Goal: Navigation & Orientation: Understand site structure

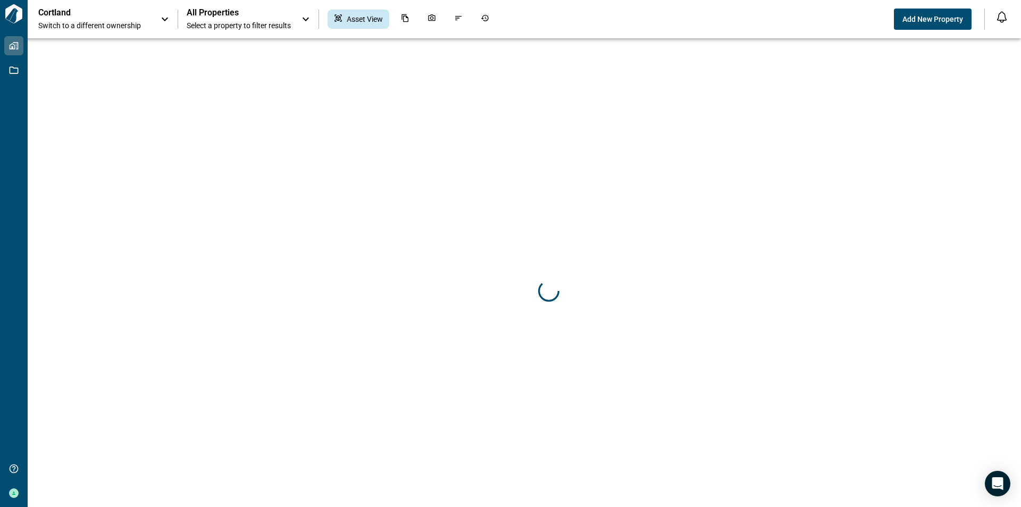
click at [304, 24] on icon at bounding box center [305, 19] width 13 height 13
click at [414, 87] on div at bounding box center [510, 253] width 1021 height 507
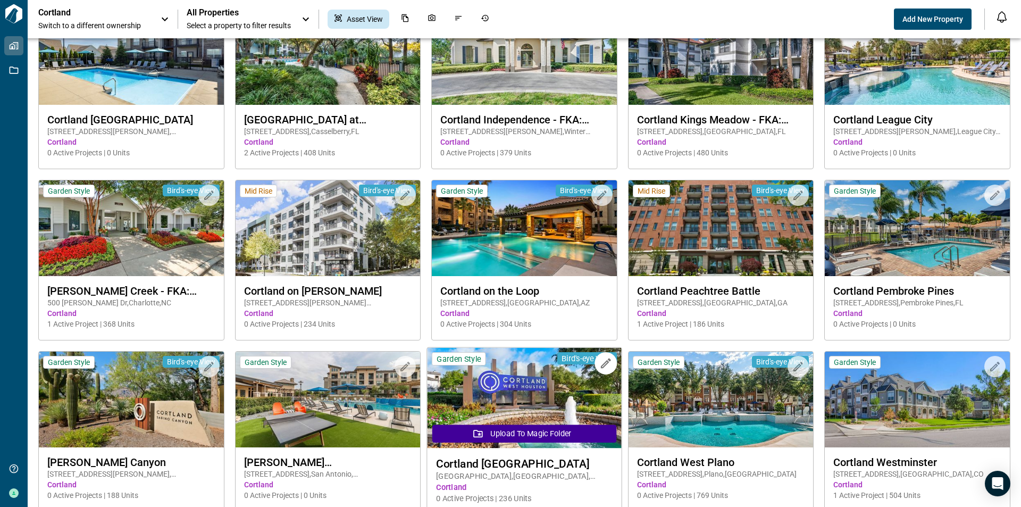
scroll to position [851, 0]
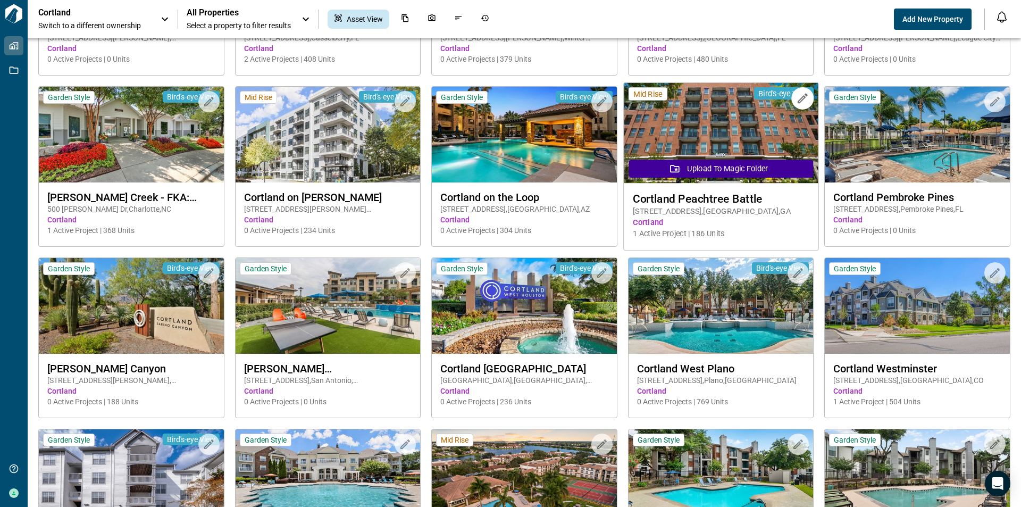
click at [730, 197] on span "Cortland Peachtree Battle" at bounding box center [721, 198] width 176 height 13
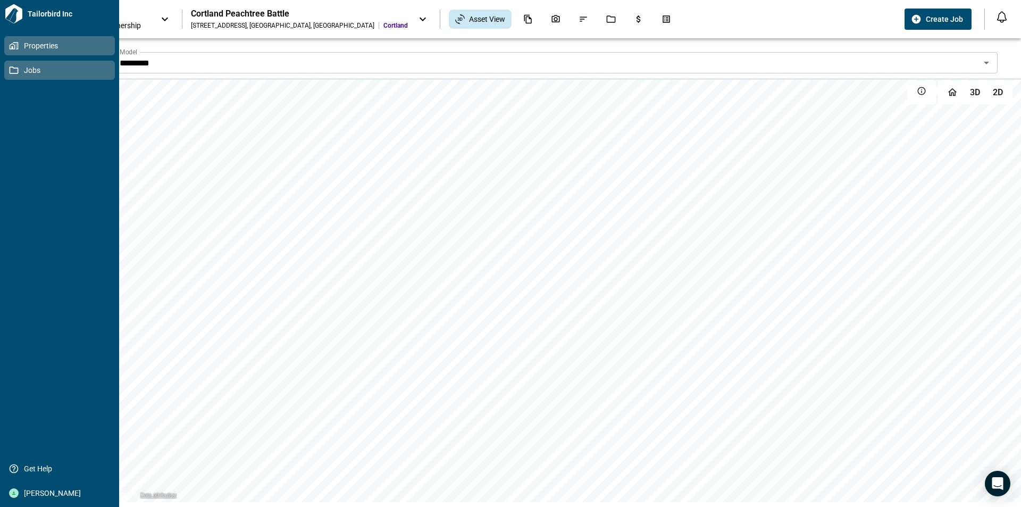
click at [8, 71] on link "Jobs" at bounding box center [59, 70] width 111 height 19
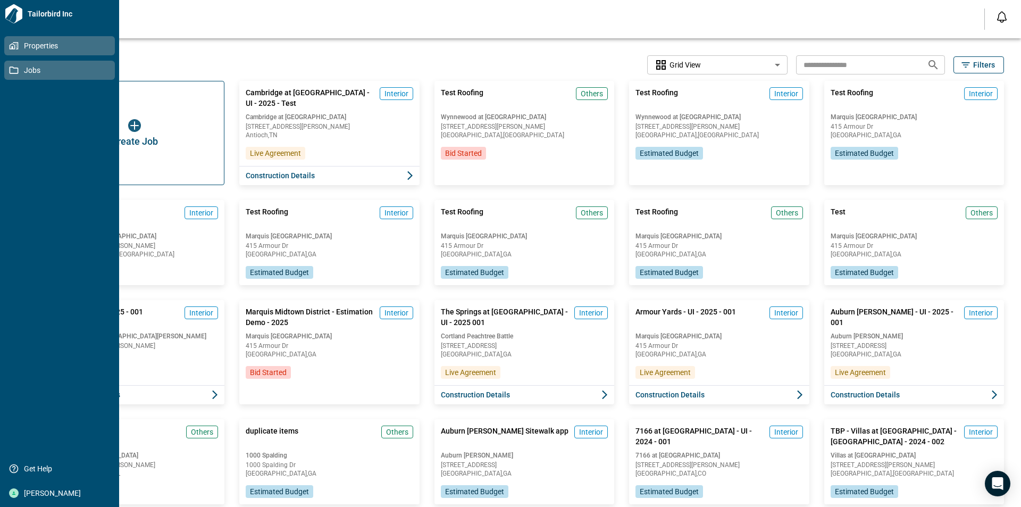
click at [14, 46] on icon at bounding box center [13, 46] width 6 height 6
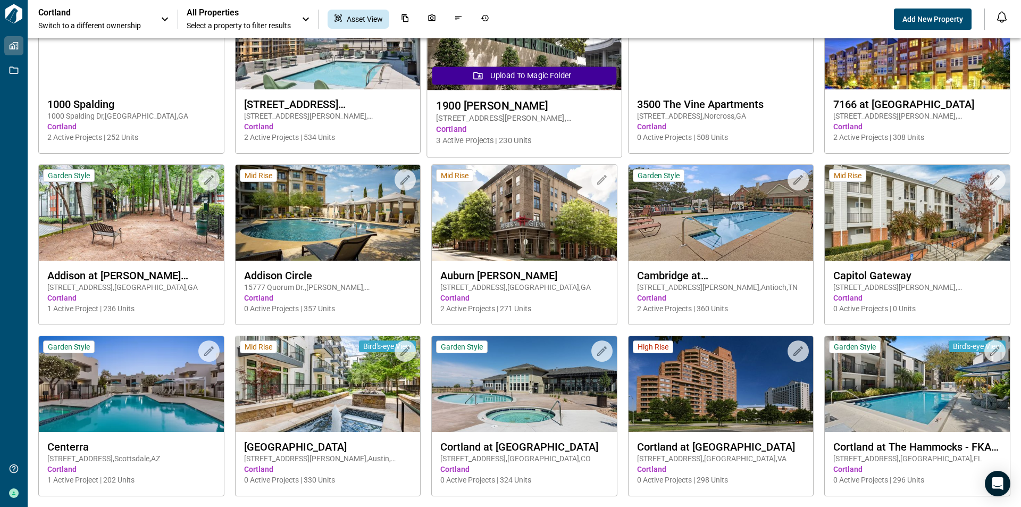
scroll to position [106, 0]
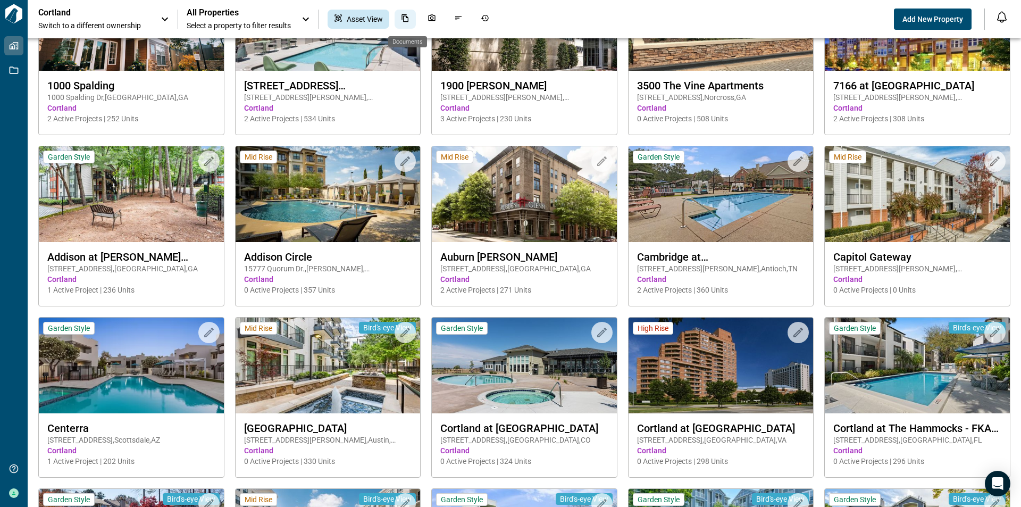
click at [404, 21] on icon "Documents" at bounding box center [405, 18] width 9 height 9
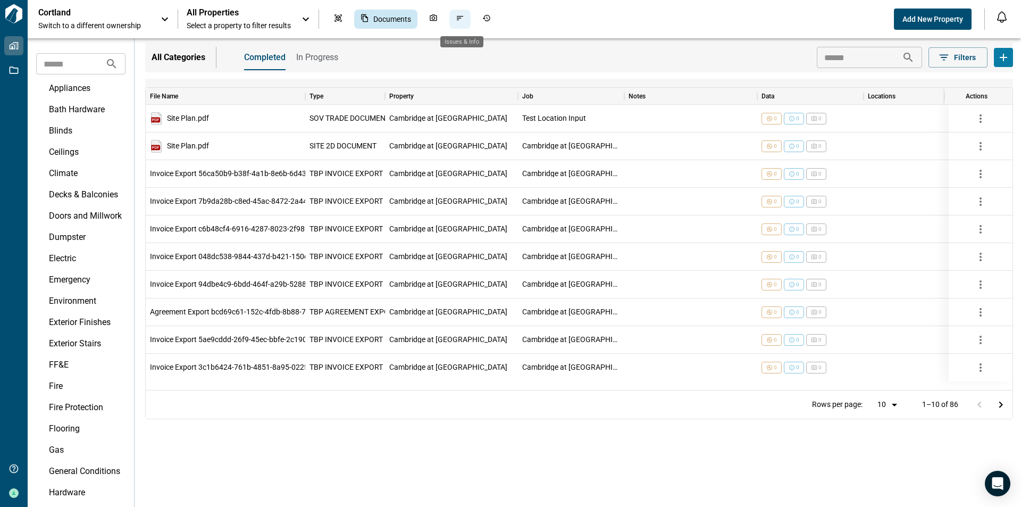
click at [462, 20] on icon "Issues & Info" at bounding box center [460, 18] width 9 height 9
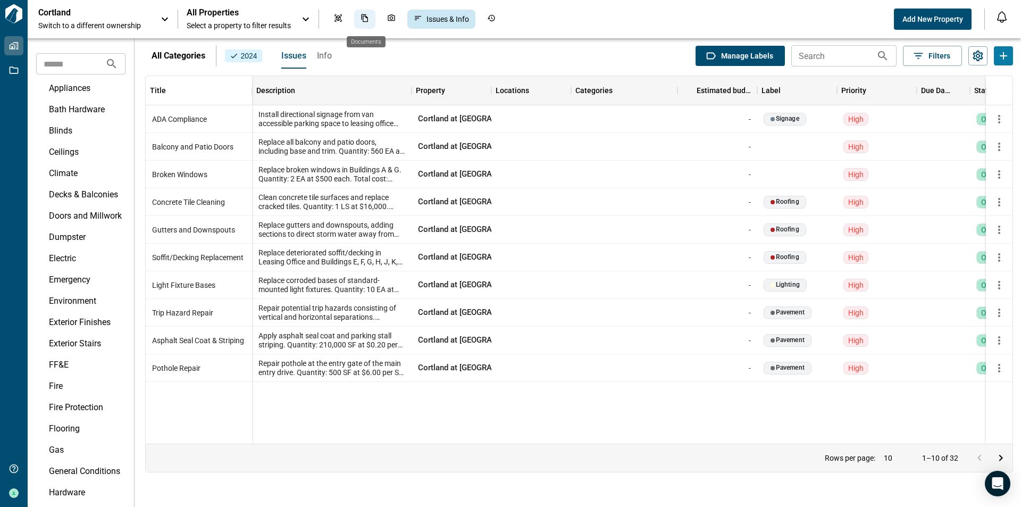
click at [363, 20] on icon "Documents" at bounding box center [364, 18] width 7 height 8
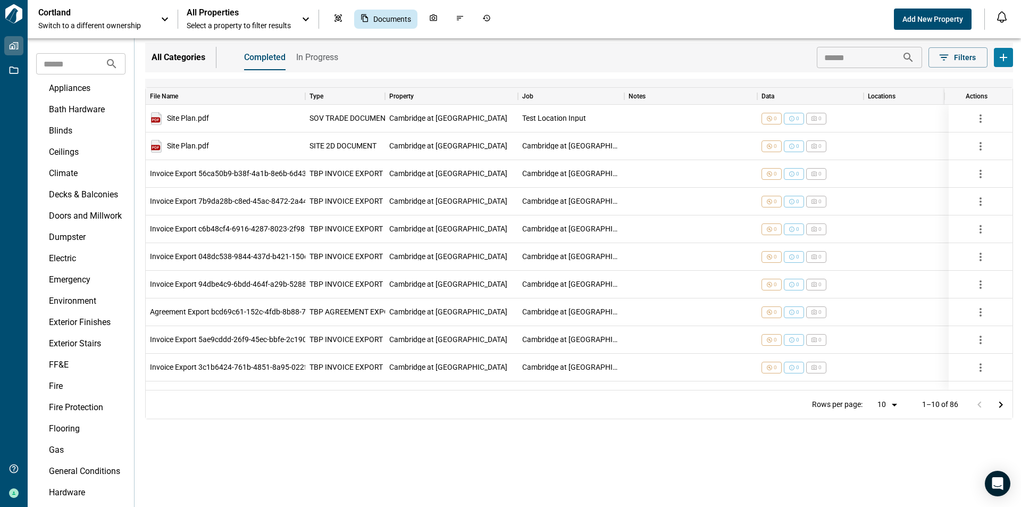
click at [592, 24] on div "Cortland Switch to a different ownership All Properties Select a property to fi…" at bounding box center [466, 18] width 856 height 23
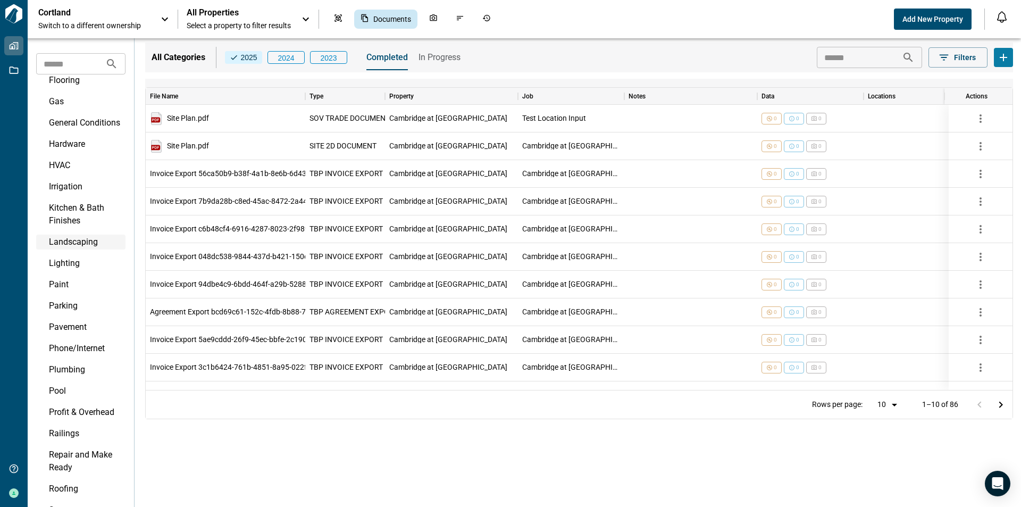
scroll to position [479, 0]
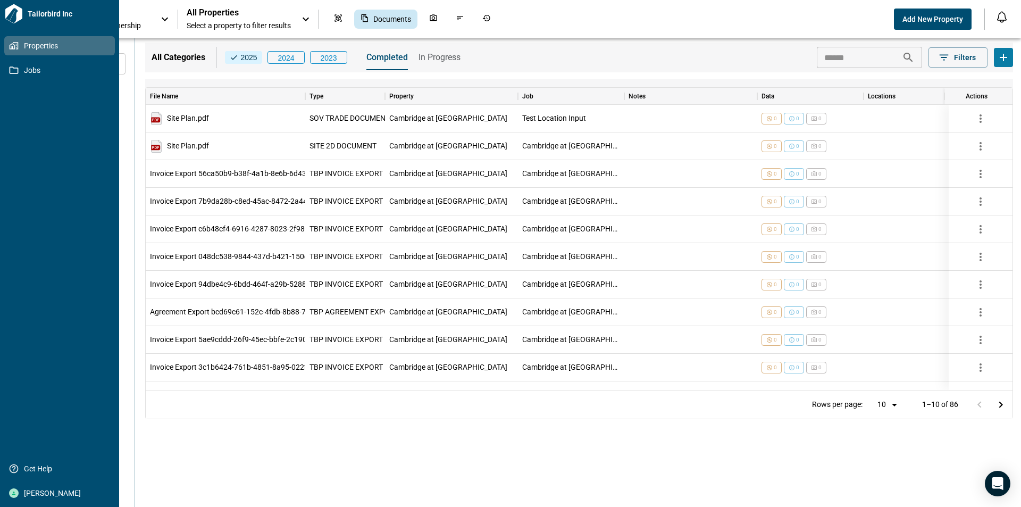
click at [6, 42] on link "Properties" at bounding box center [59, 45] width 111 height 19
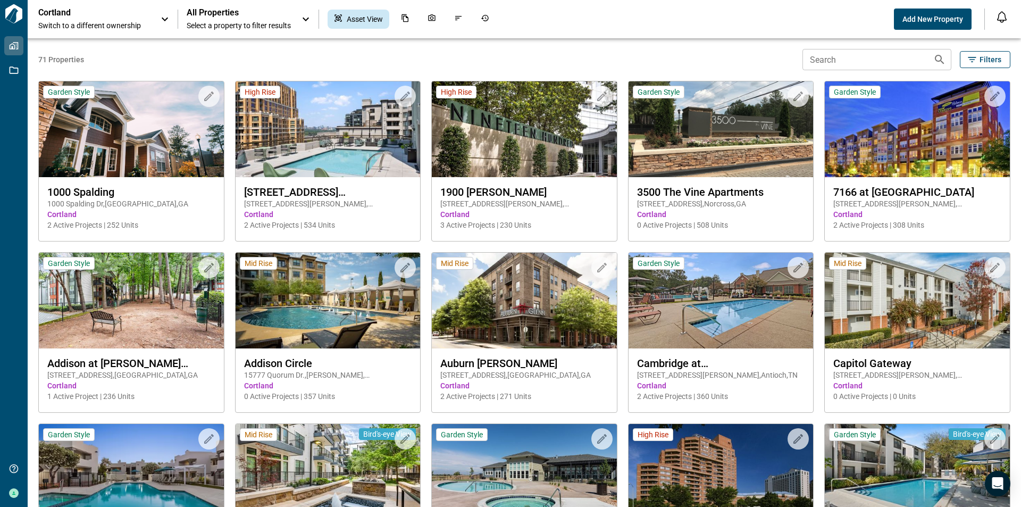
click at [163, 19] on icon at bounding box center [165, 20] width 6 height 4
click at [290, 46] on div at bounding box center [510, 253] width 1021 height 507
click at [299, 15] on div "All Properties Select a property to filter results" at bounding box center [250, 18] width 126 height 23
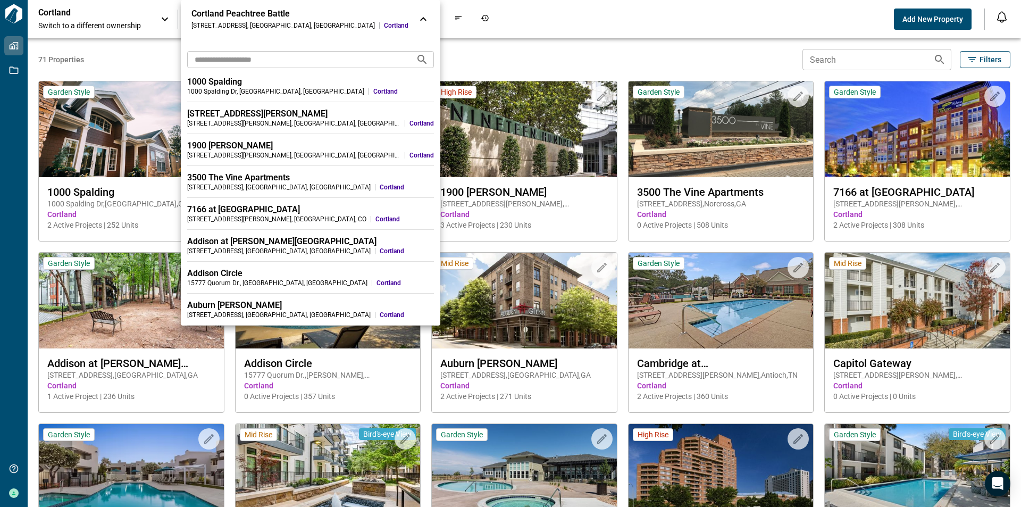
click at [376, 33] on div at bounding box center [510, 253] width 1021 height 507
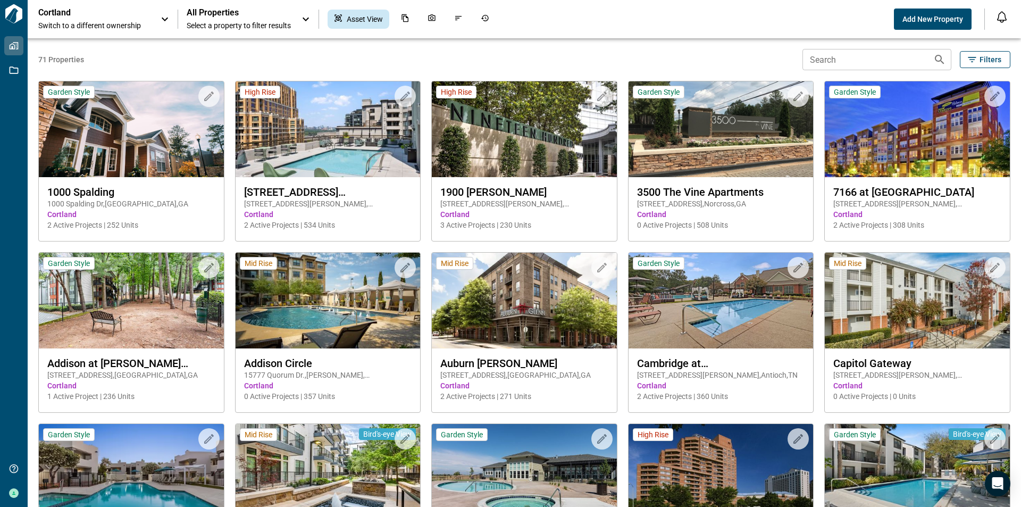
click at [371, 19] on span "Asset View" at bounding box center [365, 19] width 36 height 11
click at [339, 23] on div "Asset View" at bounding box center [338, 19] width 9 height 11
click at [376, 18] on span "Asset View" at bounding box center [365, 19] width 36 height 11
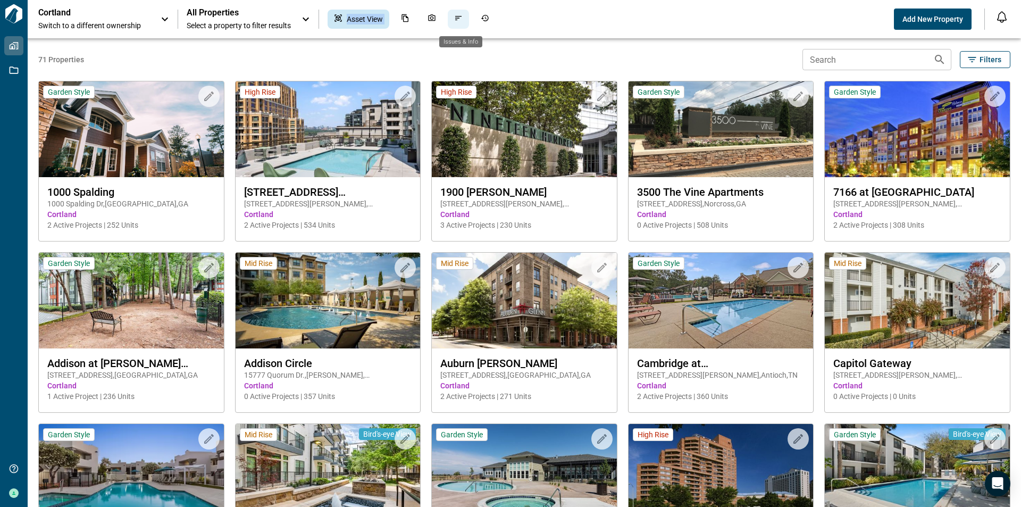
click at [455, 20] on div "Issues & Info" at bounding box center [458, 19] width 21 height 19
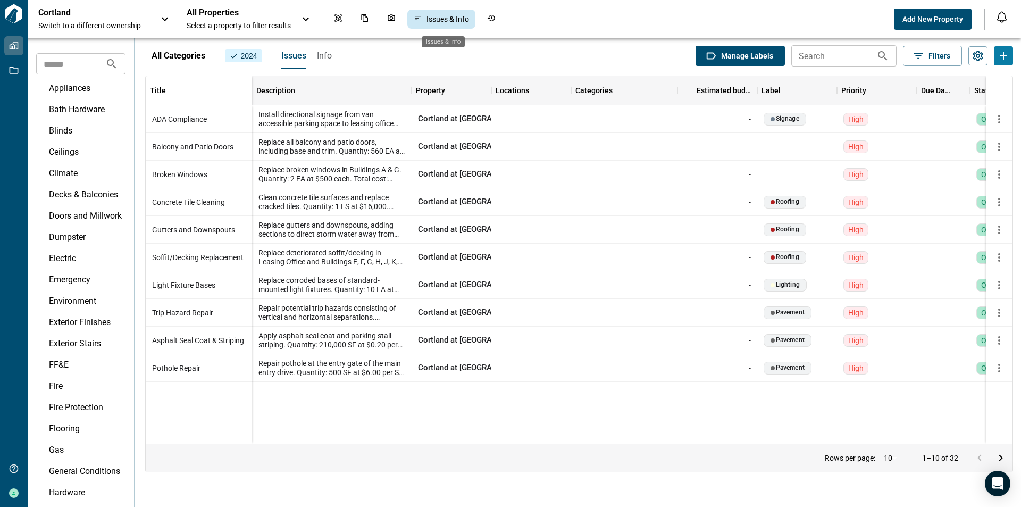
click at [455, 20] on span "Issues & Info" at bounding box center [448, 19] width 43 height 11
click at [485, 20] on div "Job History" at bounding box center [491, 19] width 21 height 19
